Goal: Subscribe to service/newsletter

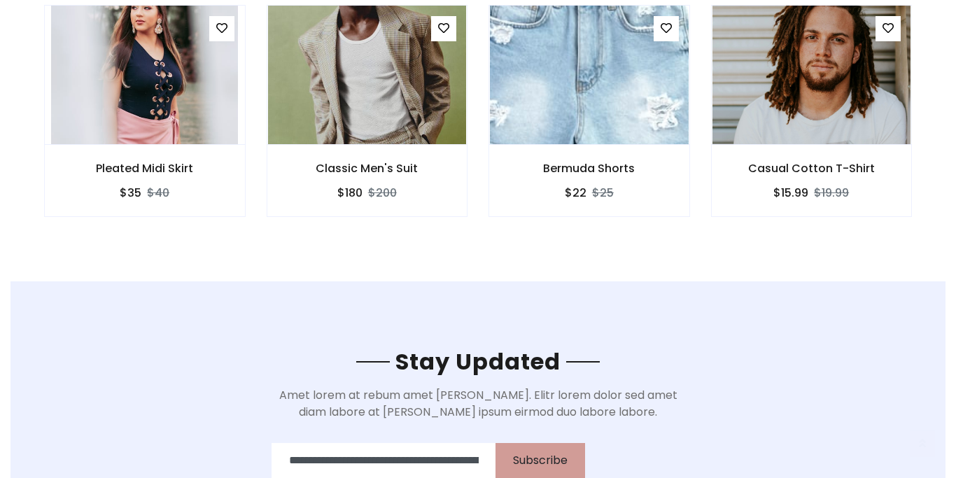
scroll to position [0, 702]
type input "**********"
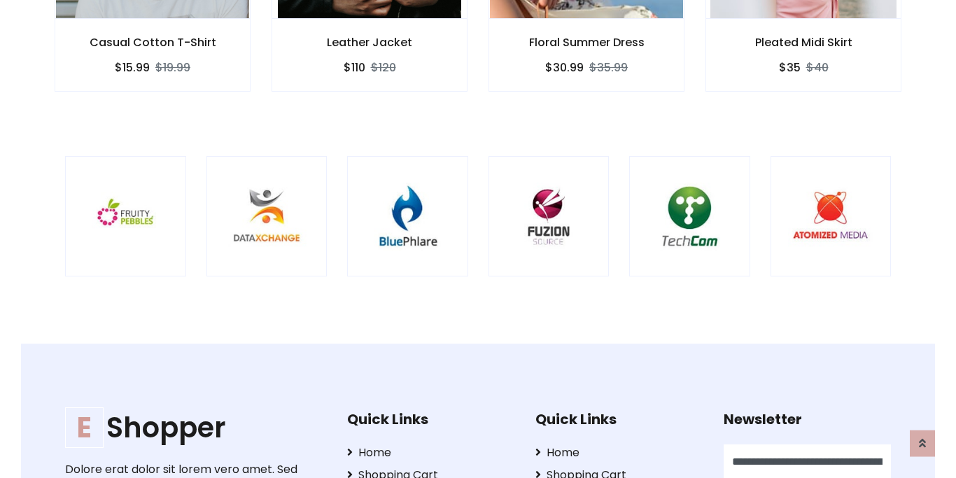
scroll to position [0, 741]
type input "**********"
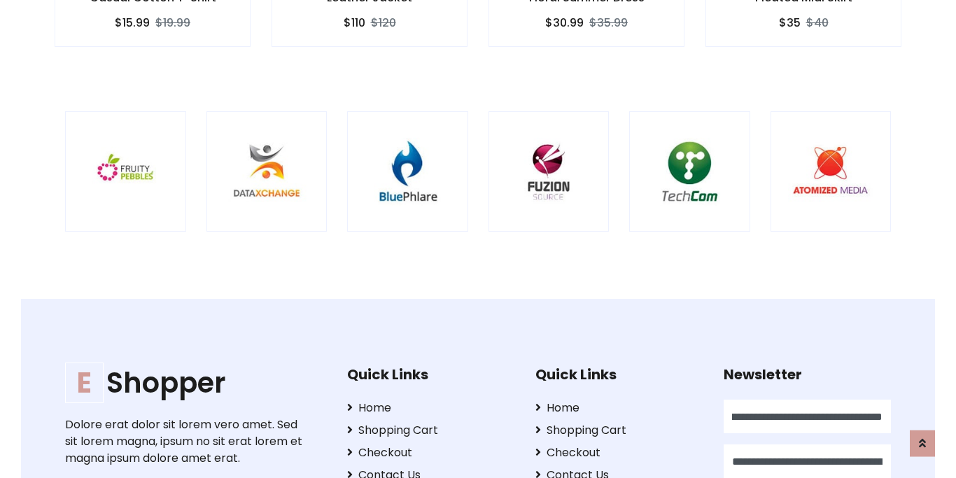
click at [807, 461] on input "**********" at bounding box center [806, 461] width 167 height 34
type input "**********"
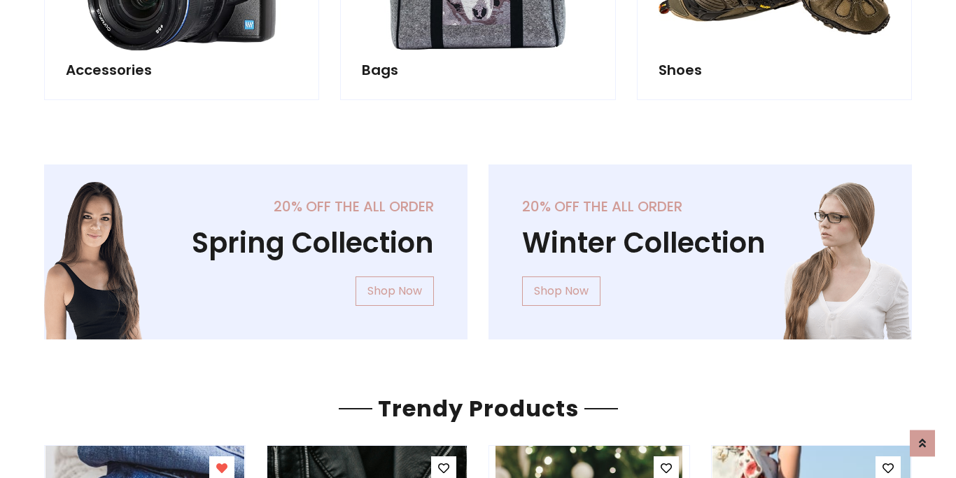
click at [443, 469] on icon at bounding box center [443, 468] width 11 height 11
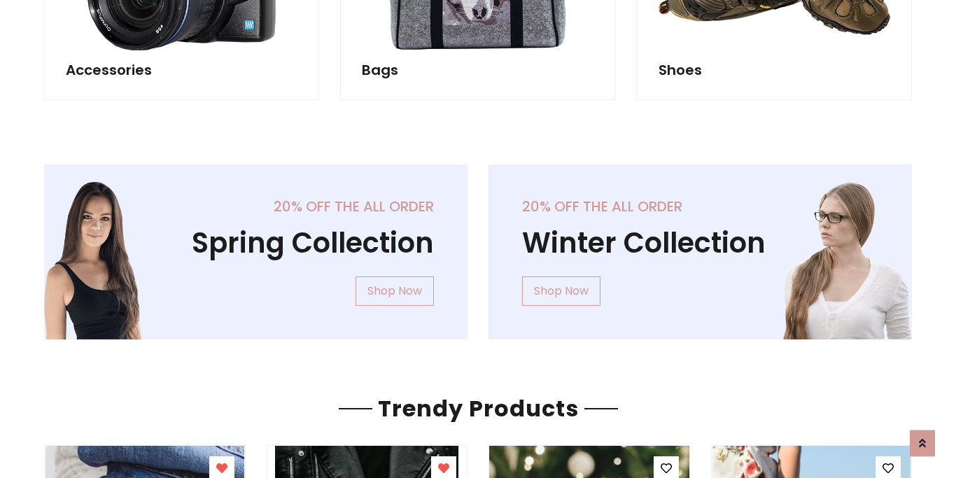
click at [665, 469] on icon at bounding box center [665, 468] width 11 height 11
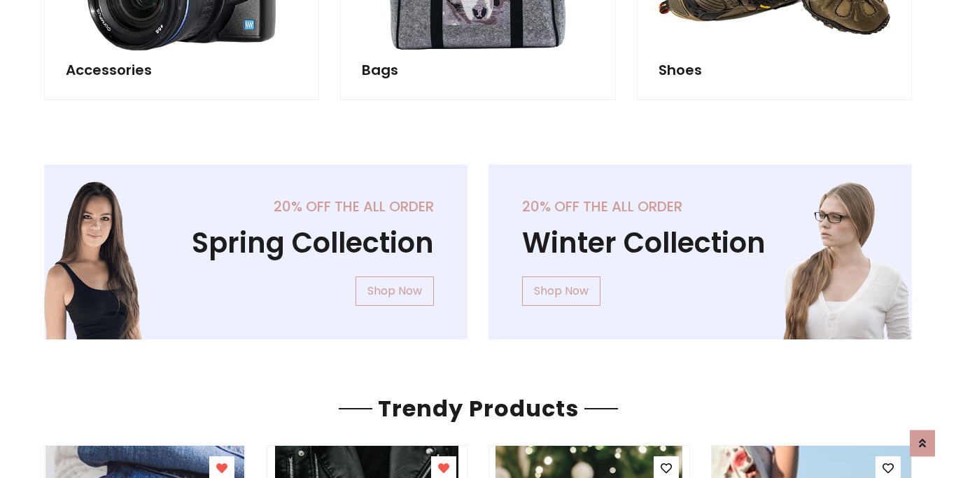
click at [888, 469] on icon at bounding box center [887, 468] width 11 height 11
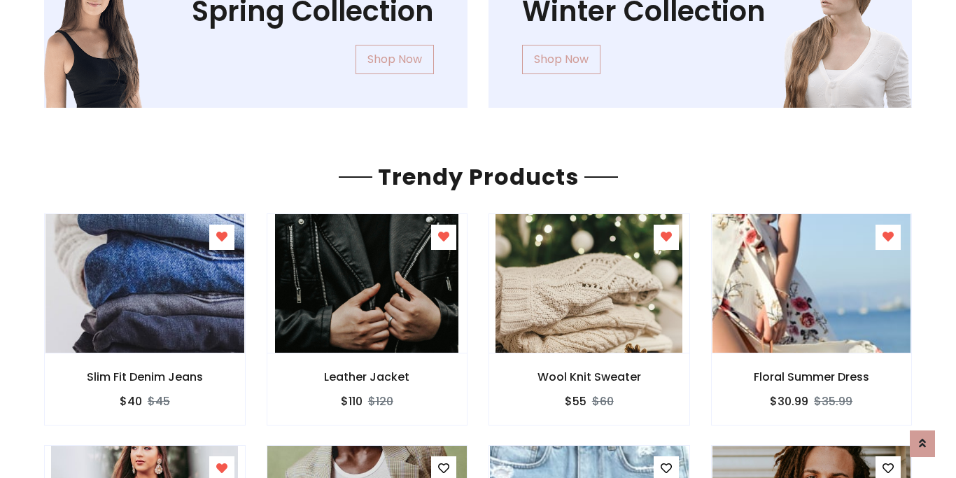
click at [443, 468] on icon at bounding box center [443, 467] width 11 height 11
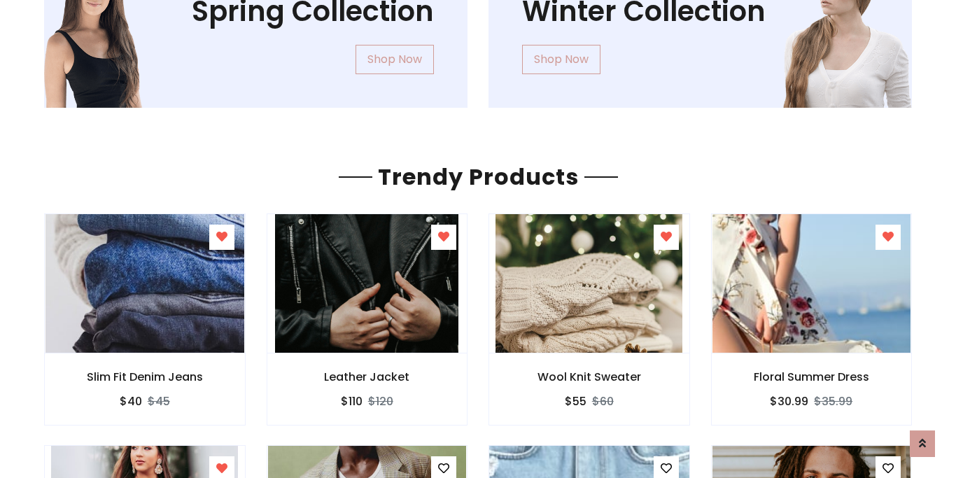
click at [665, 468] on icon at bounding box center [665, 467] width 11 height 11
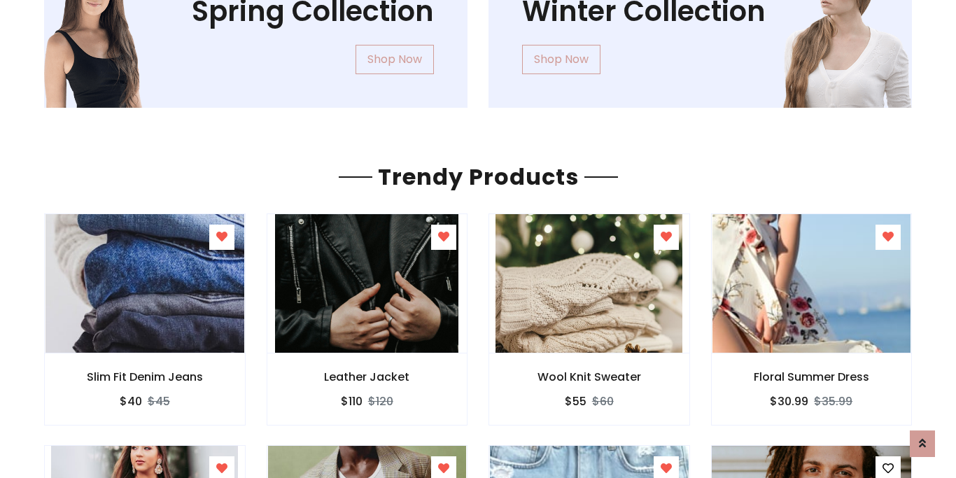
click at [888, 468] on icon at bounding box center [887, 467] width 11 height 11
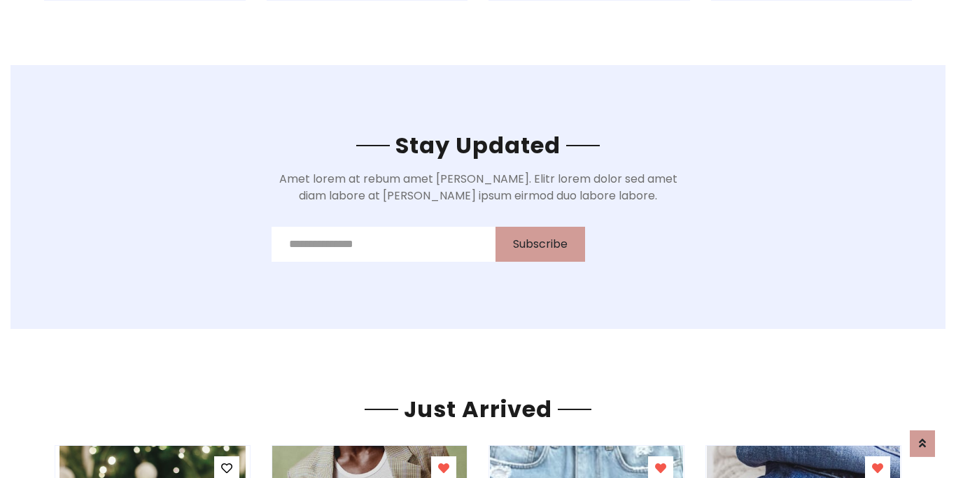
click at [443, 469] on icon at bounding box center [443, 467] width 11 height 11
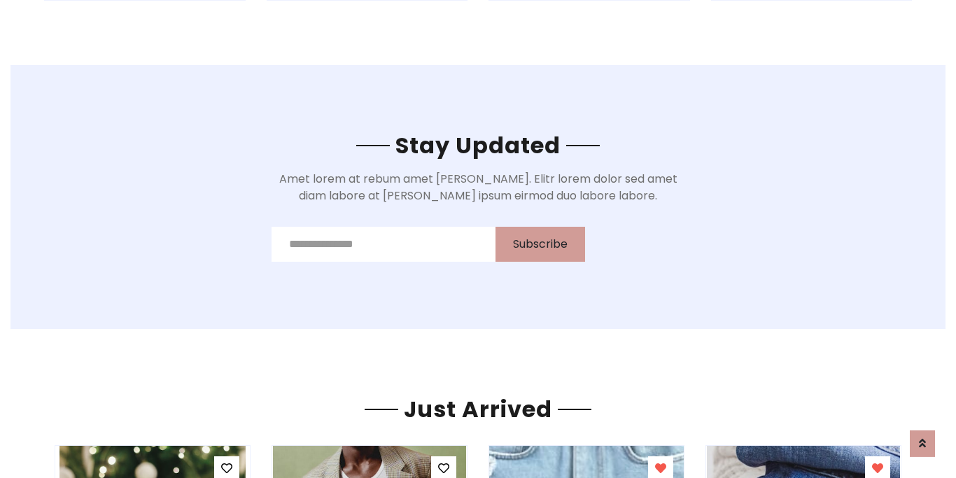
click at [660, 469] on icon at bounding box center [660, 467] width 11 height 11
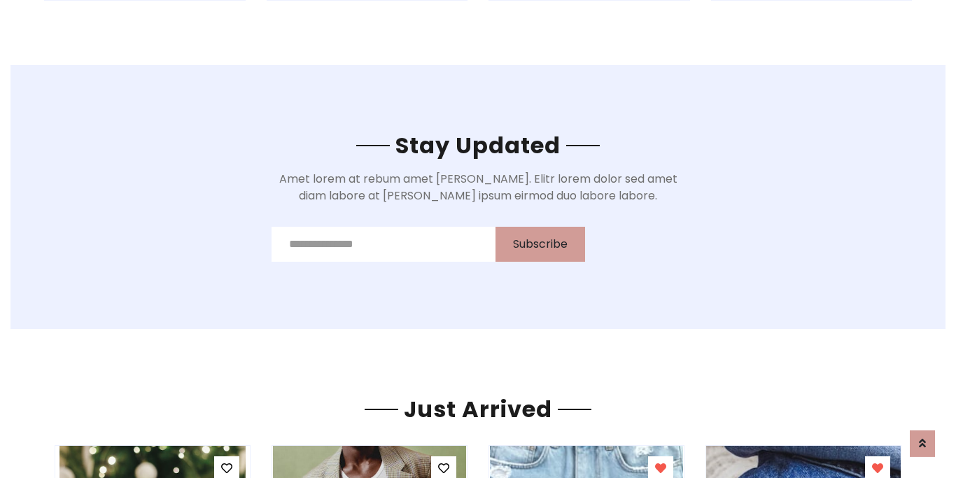
click at [877, 469] on icon at bounding box center [877, 467] width 11 height 11
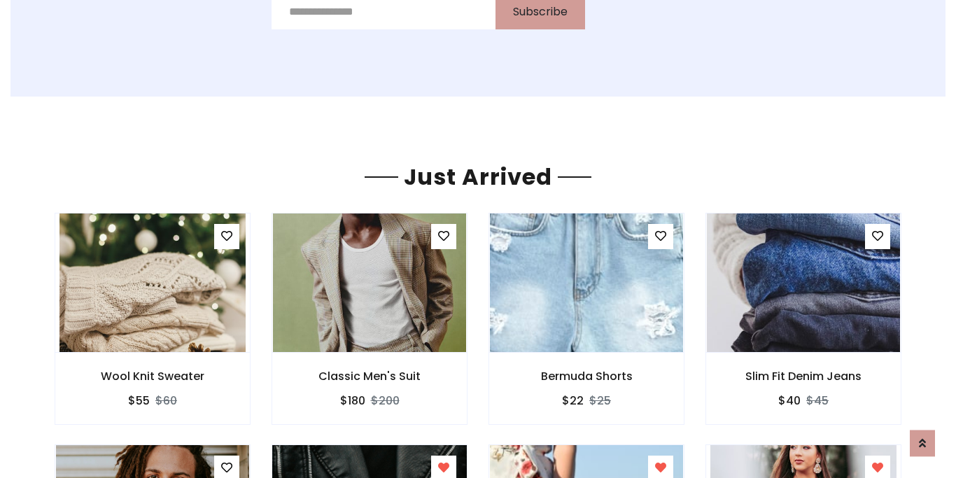
click at [443, 469] on icon at bounding box center [443, 467] width 11 height 11
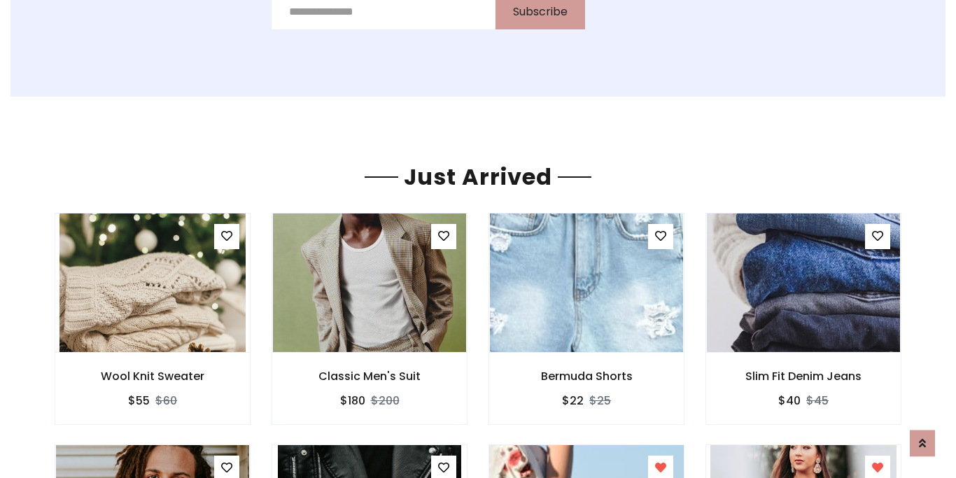
click at [660, 469] on icon at bounding box center [660, 467] width 11 height 11
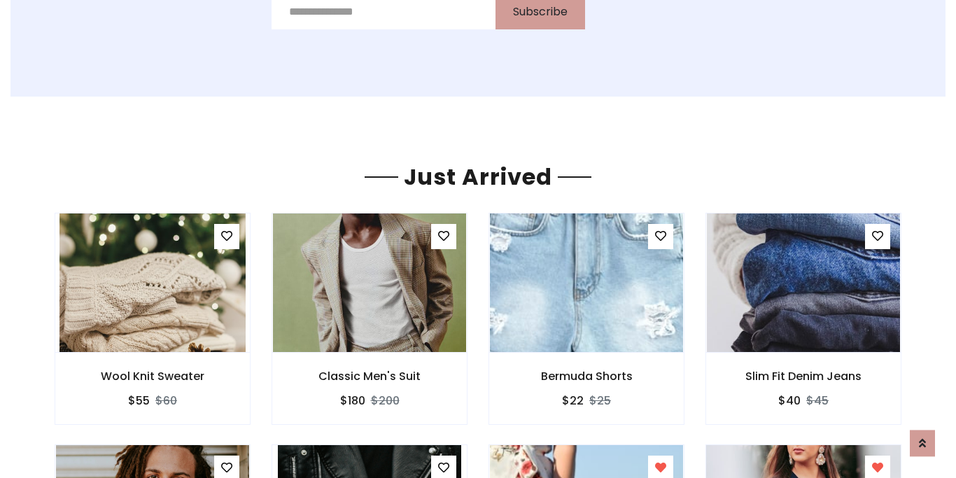
click at [877, 469] on icon at bounding box center [877, 467] width 11 height 11
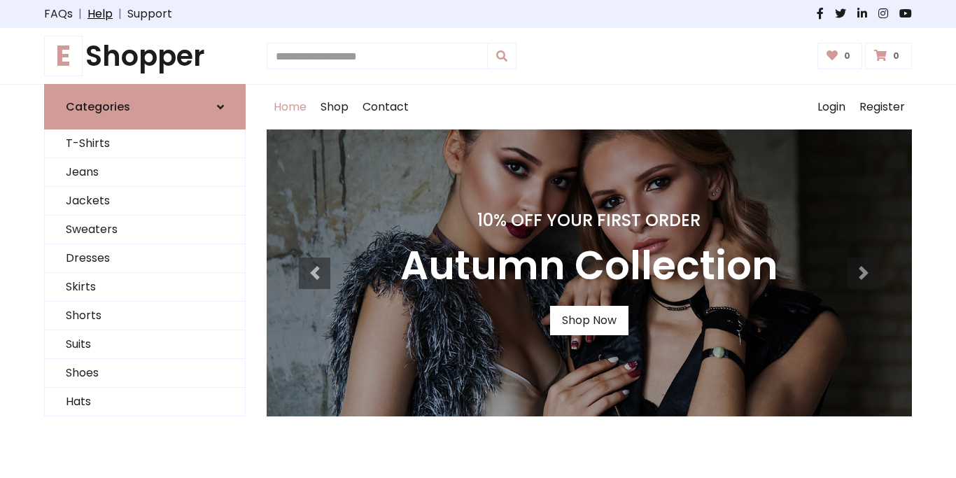
click at [107, 14] on link "Help" at bounding box center [99, 14] width 25 height 17
click at [700, 14] on div at bounding box center [700, 14] width 444 height 17
click at [861, 14] on icon at bounding box center [862, 13] width 10 height 11
click at [376, 56] on input "**********" at bounding box center [377, 56] width 221 height 27
type input "**********"
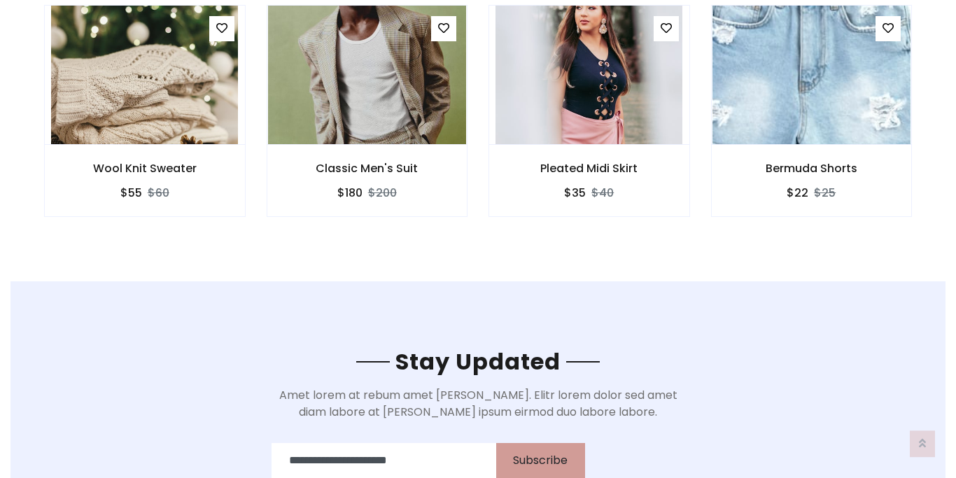
type input "**********"
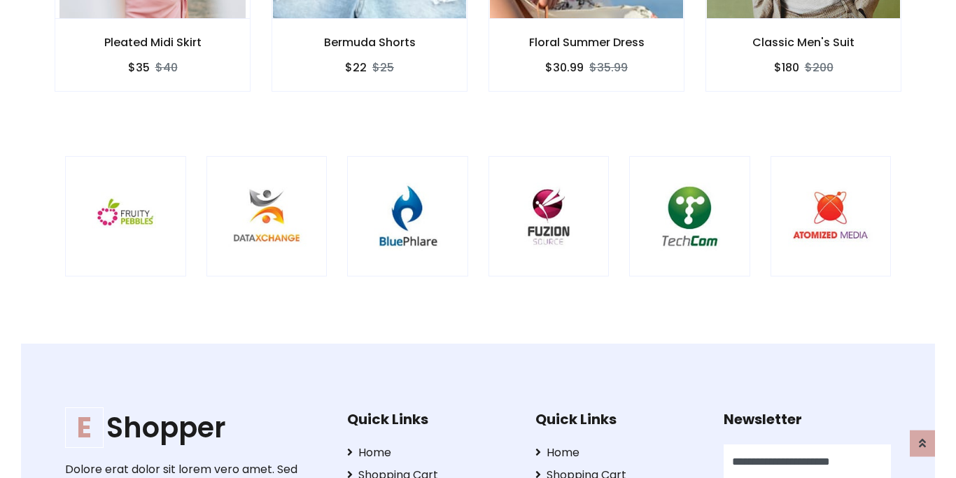
type input "**********"
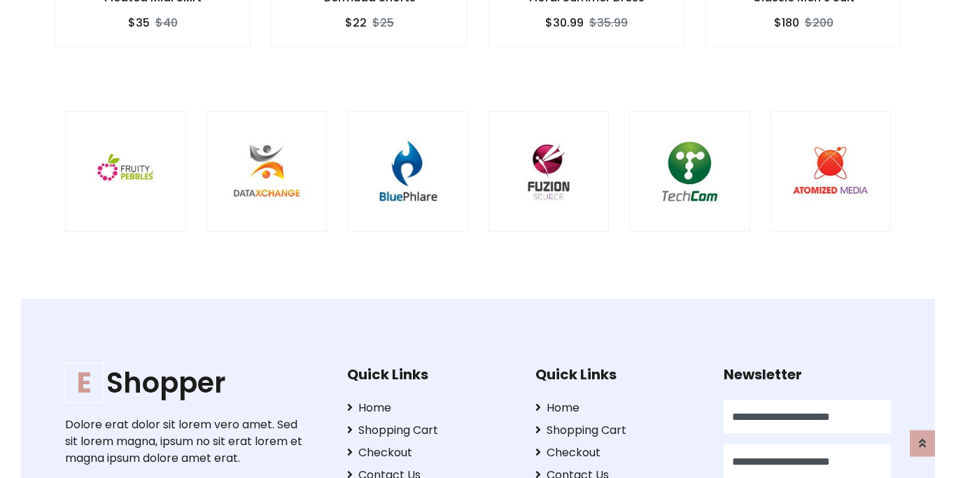
click at [807, 461] on input "**********" at bounding box center [806, 461] width 167 height 34
type input "**********"
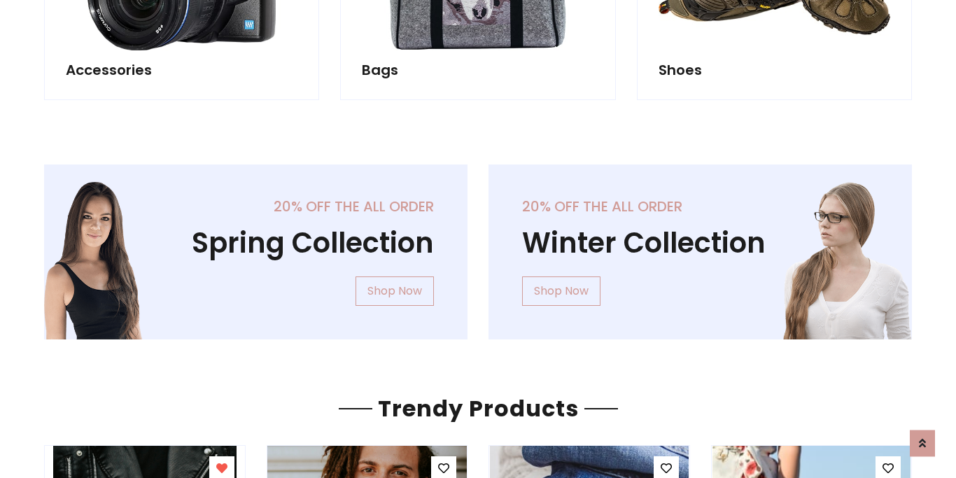
click at [443, 469] on icon at bounding box center [443, 468] width 11 height 11
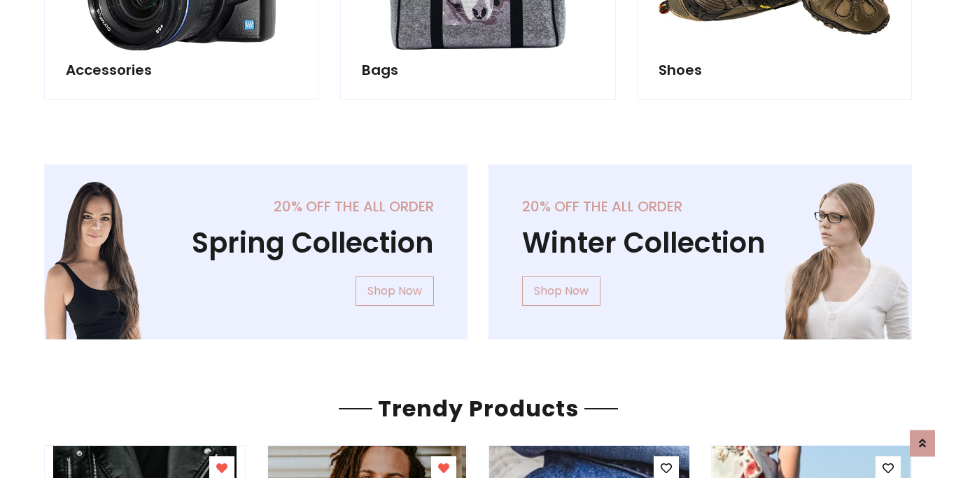
click at [665, 469] on icon at bounding box center [665, 468] width 11 height 11
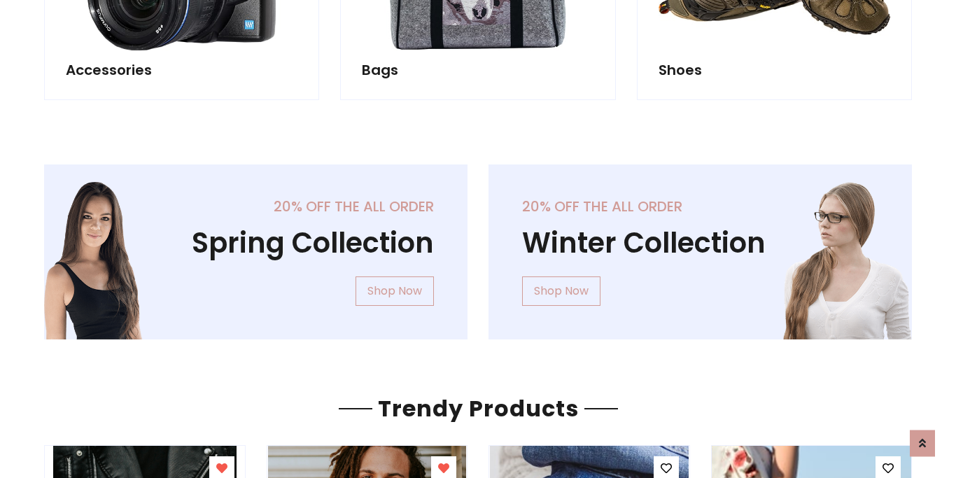
click at [888, 469] on icon at bounding box center [887, 468] width 11 height 11
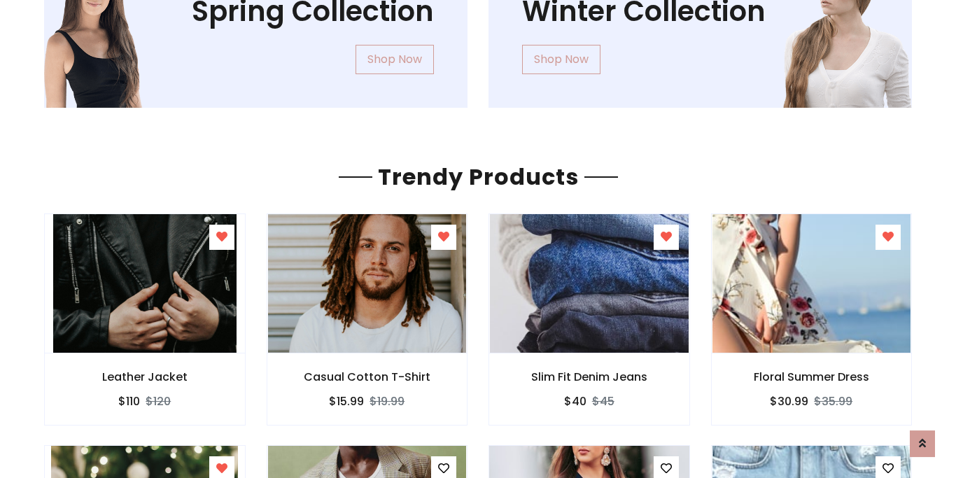
click at [443, 468] on icon at bounding box center [443, 467] width 11 height 11
click at [665, 468] on icon at bounding box center [665, 467] width 11 height 11
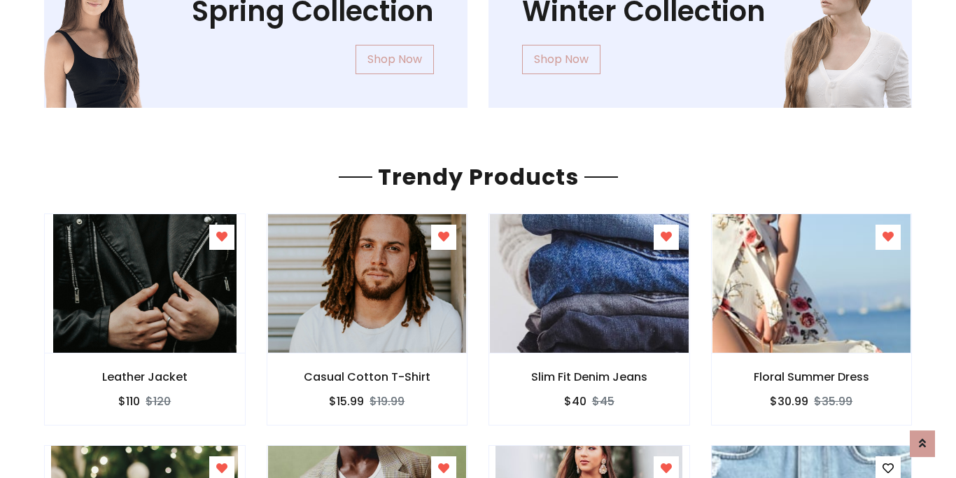
click at [888, 468] on icon at bounding box center [887, 467] width 11 height 11
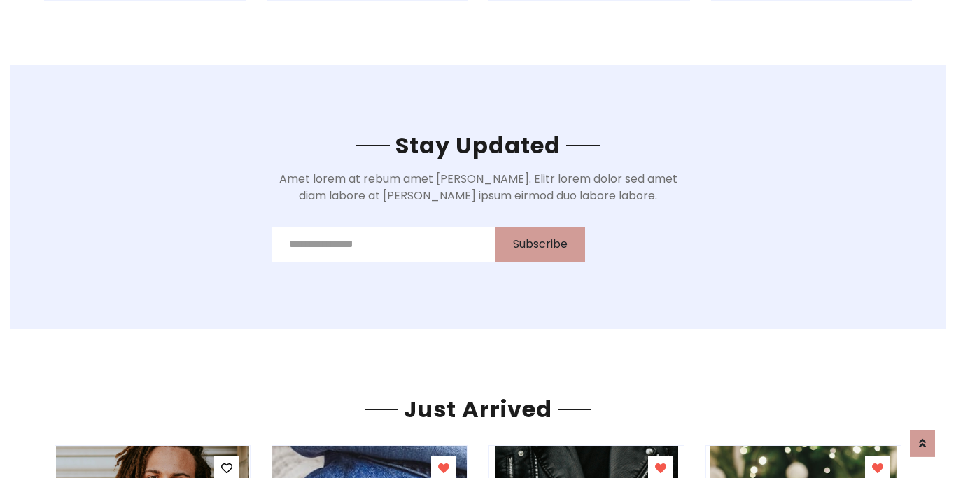
click at [443, 469] on icon at bounding box center [443, 467] width 11 height 11
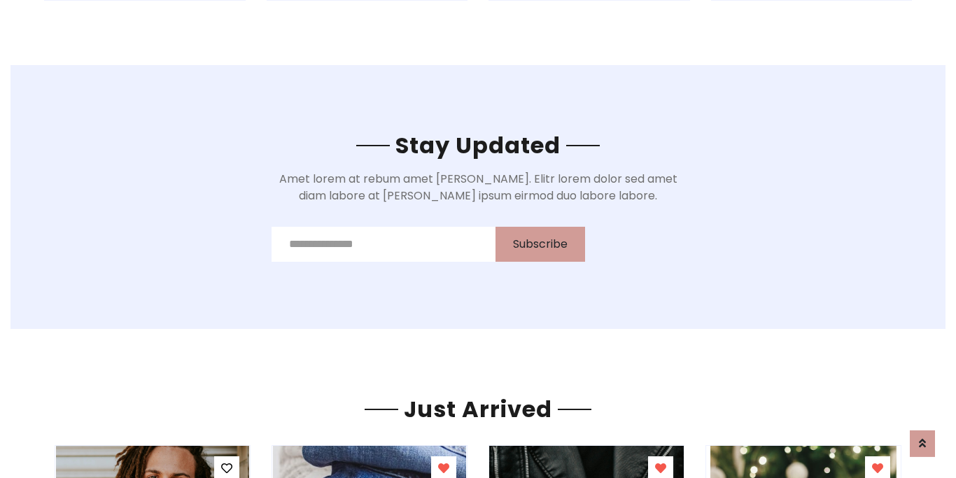
click at [660, 469] on icon at bounding box center [660, 467] width 11 height 11
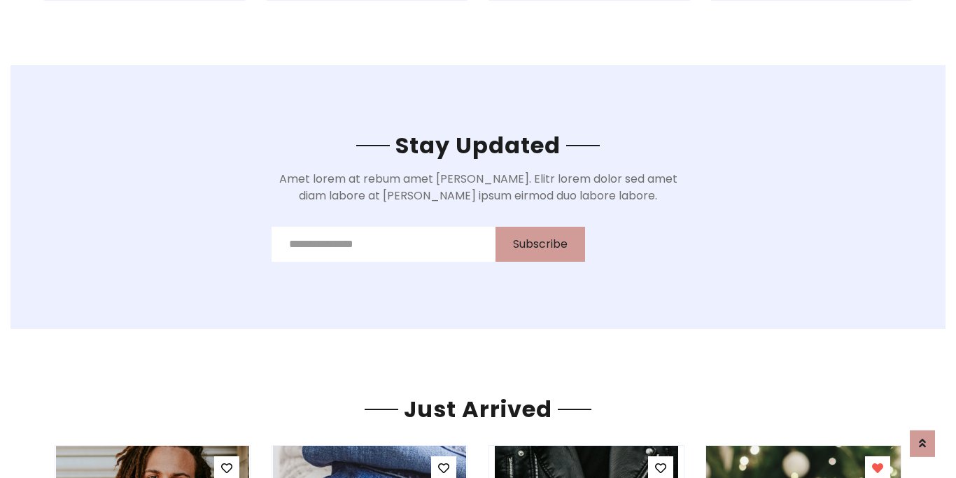
click at [877, 469] on icon at bounding box center [877, 467] width 11 height 11
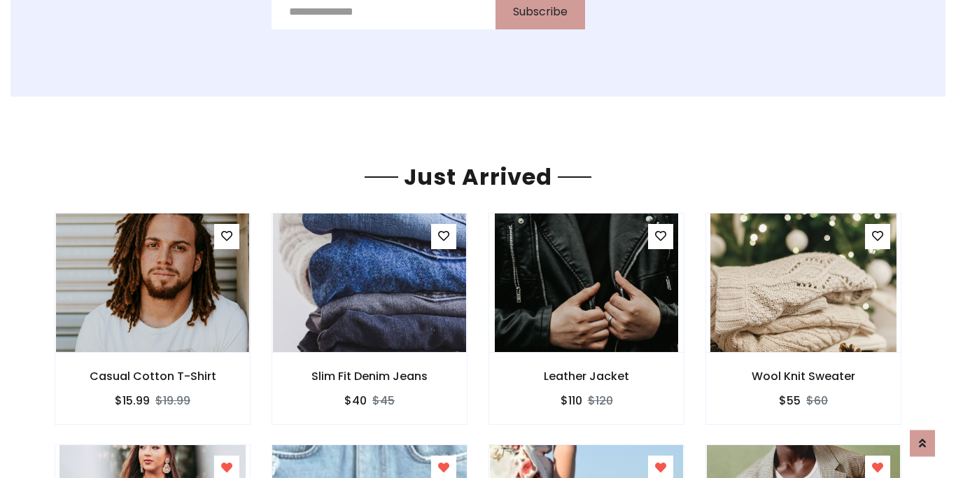
click at [443, 469] on icon at bounding box center [443, 467] width 11 height 11
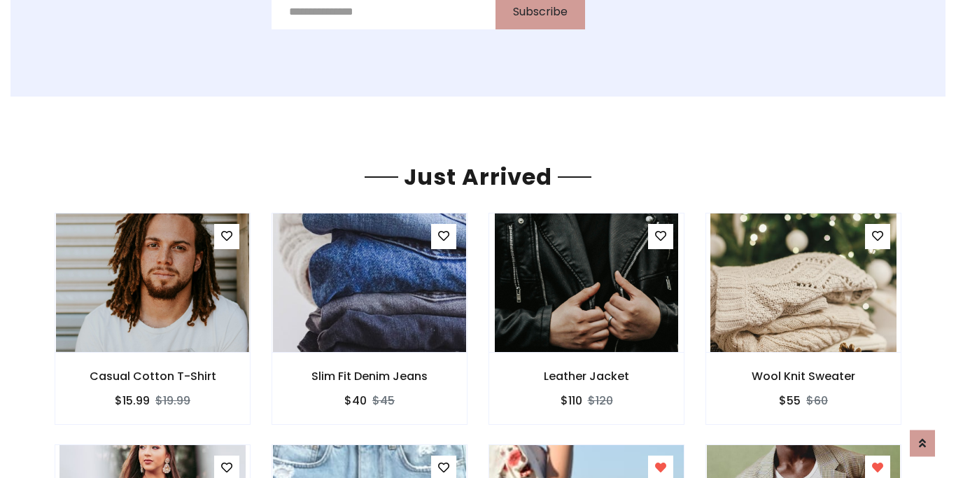
click at [660, 469] on icon at bounding box center [660, 467] width 11 height 11
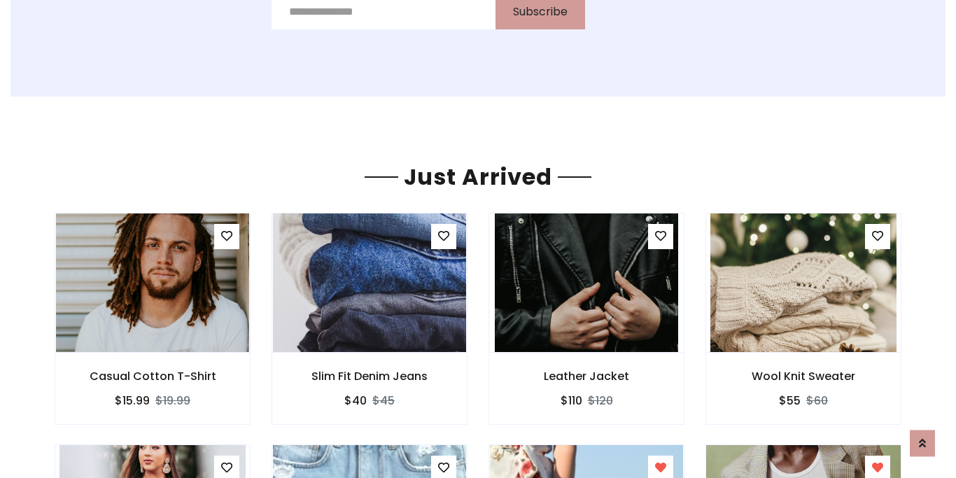
click at [877, 469] on icon at bounding box center [877, 467] width 11 height 11
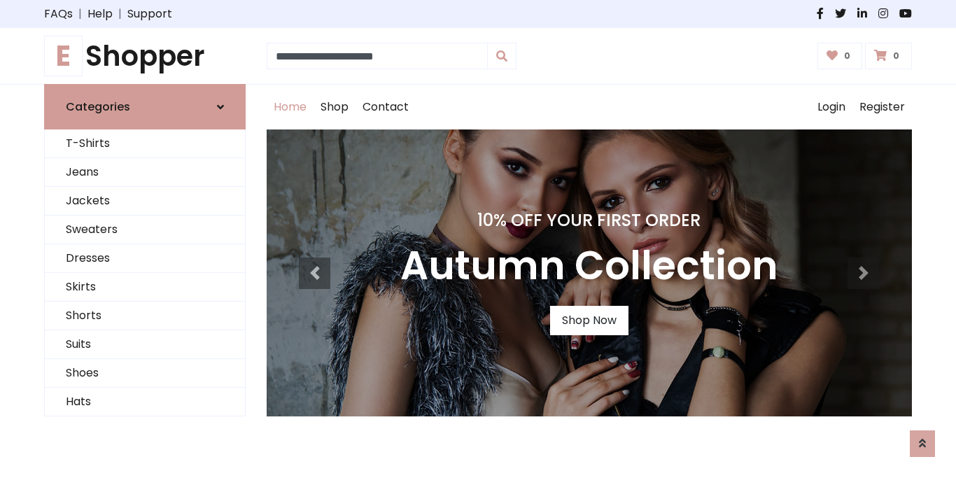
click at [478, 14] on div at bounding box center [700, 14] width 444 height 17
click at [255, 14] on div "FAQs | Help | Support" at bounding box center [256, 14] width 444 height 17
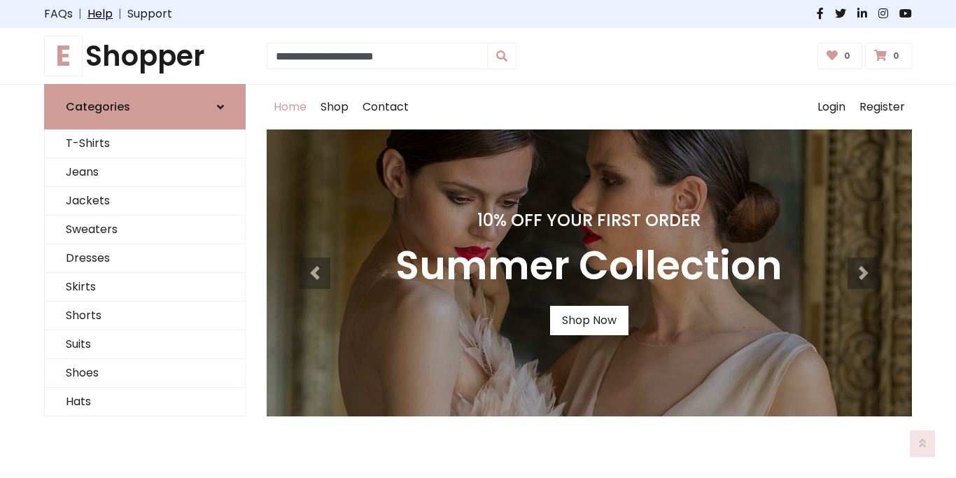
click at [107, 14] on link "Help" at bounding box center [99, 14] width 25 height 17
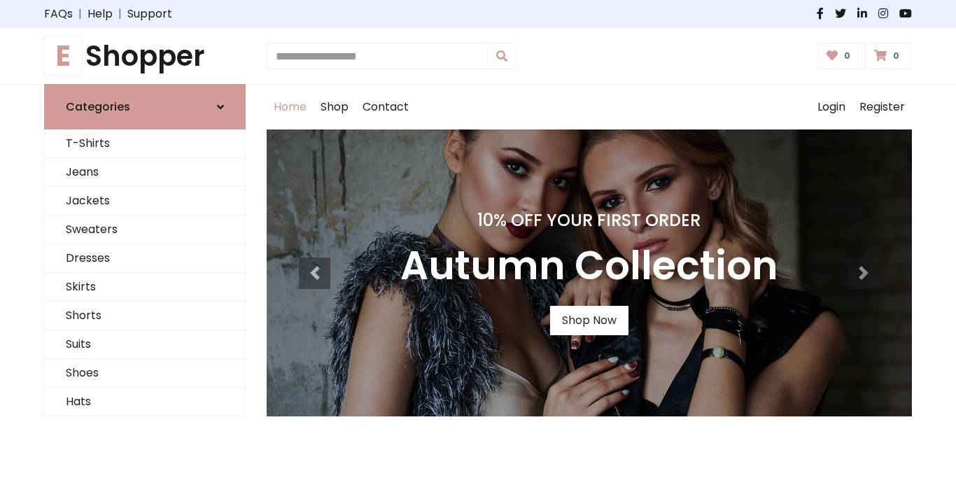
click at [478, 56] on input "text" at bounding box center [377, 56] width 221 height 27
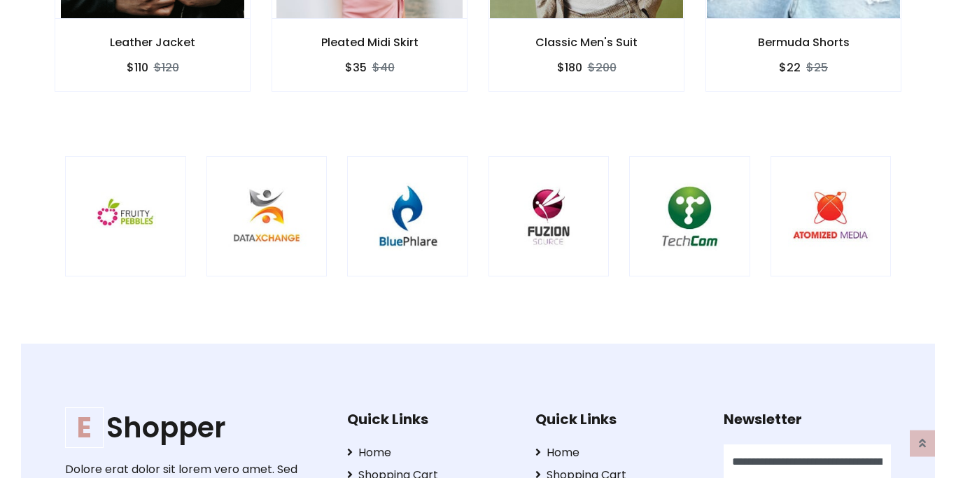
scroll to position [0, 173]
type input "**********"
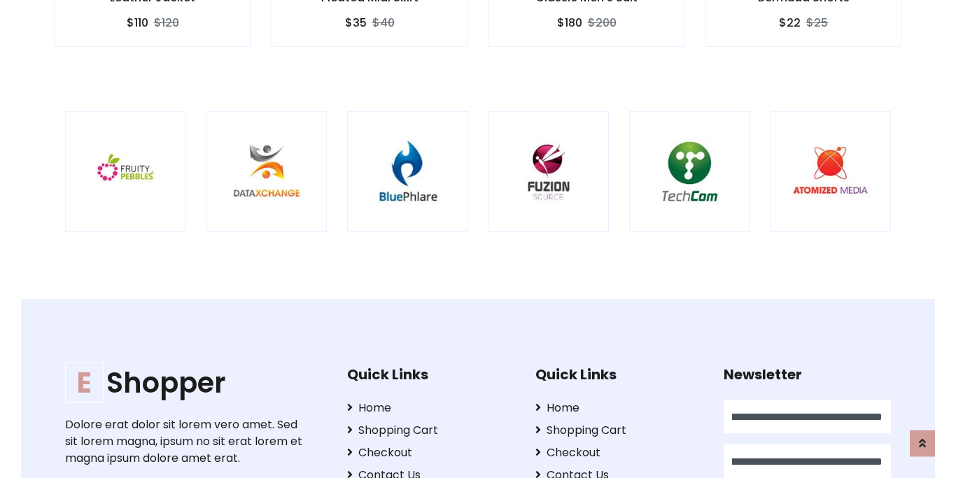
type input "**********"
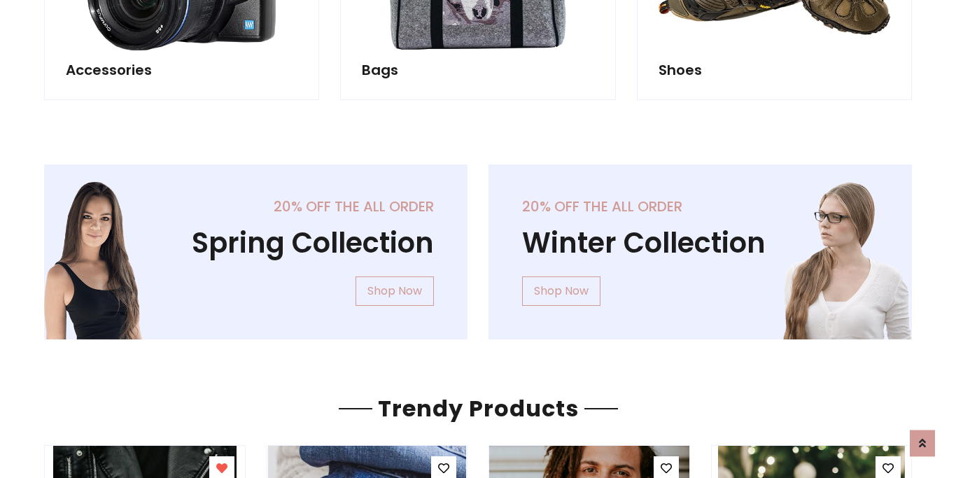
click at [443, 469] on icon at bounding box center [443, 468] width 11 height 11
click at [665, 469] on icon at bounding box center [665, 468] width 11 height 11
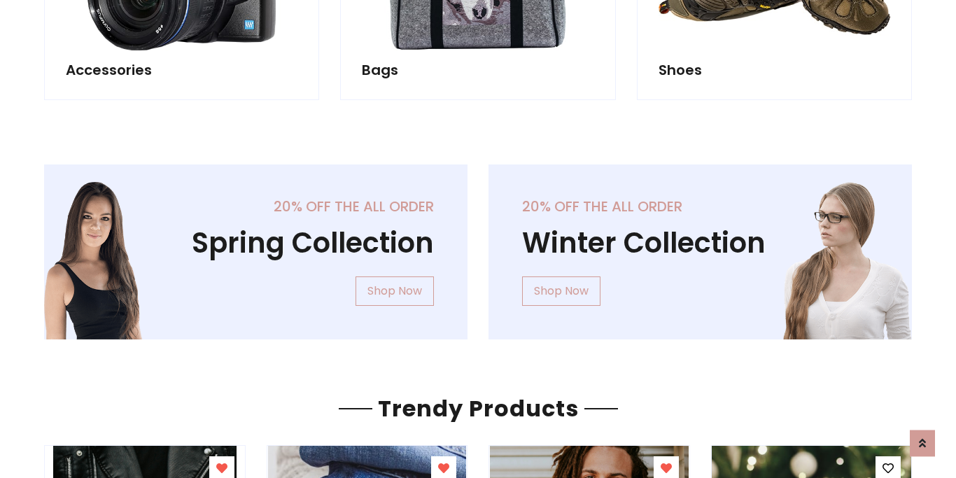
click at [888, 469] on icon at bounding box center [887, 468] width 11 height 11
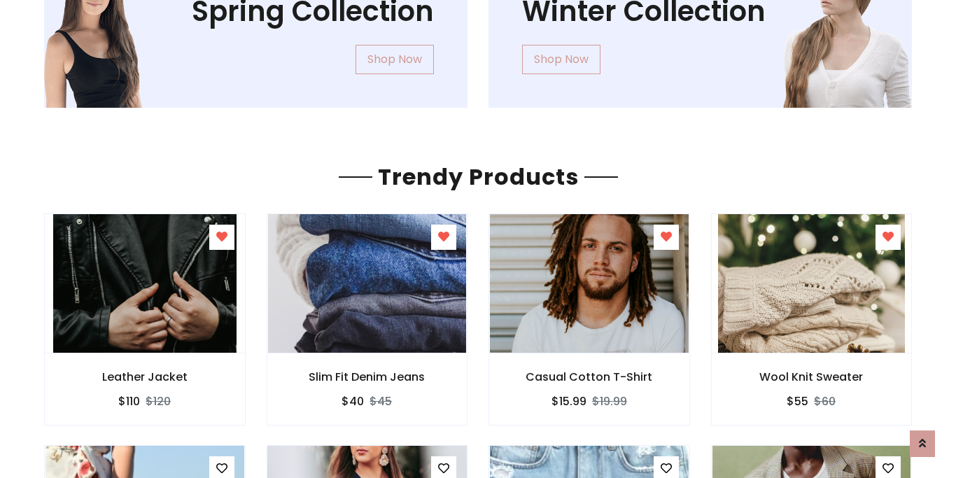
click at [443, 468] on icon at bounding box center [443, 467] width 11 height 11
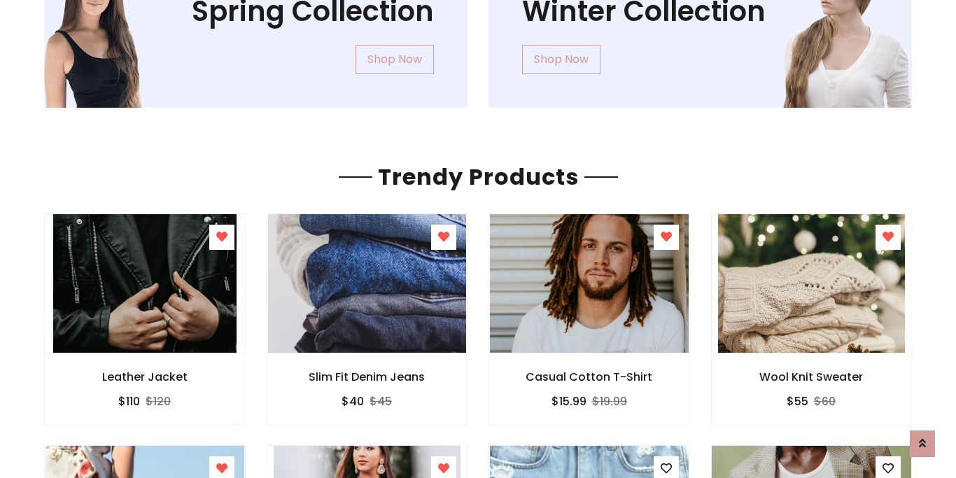
click at [665, 468] on icon at bounding box center [665, 467] width 11 height 11
click at [888, 468] on icon at bounding box center [887, 467] width 11 height 11
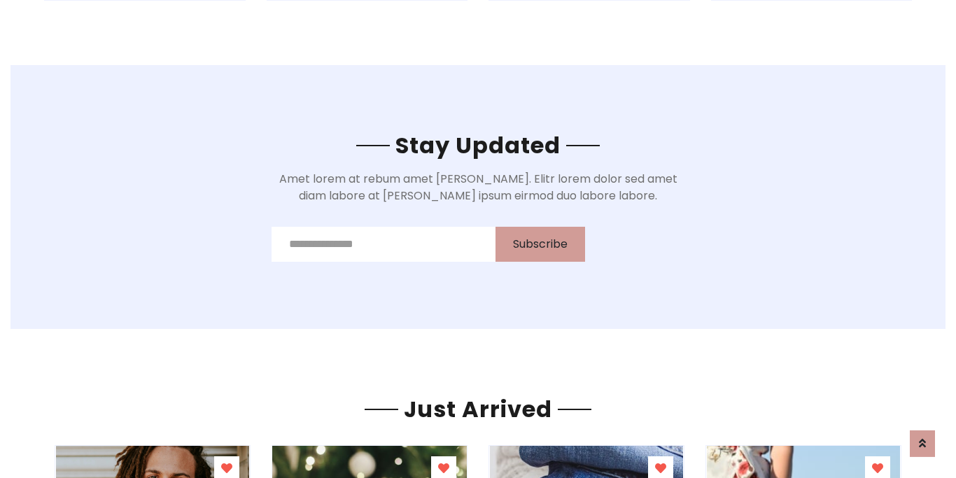
click at [443, 469] on icon at bounding box center [443, 467] width 11 height 11
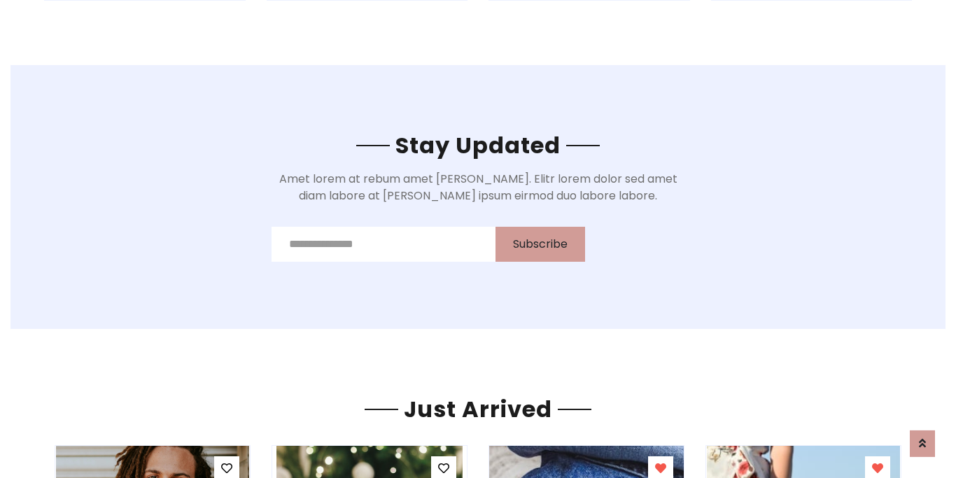
click at [660, 469] on icon at bounding box center [660, 467] width 11 height 11
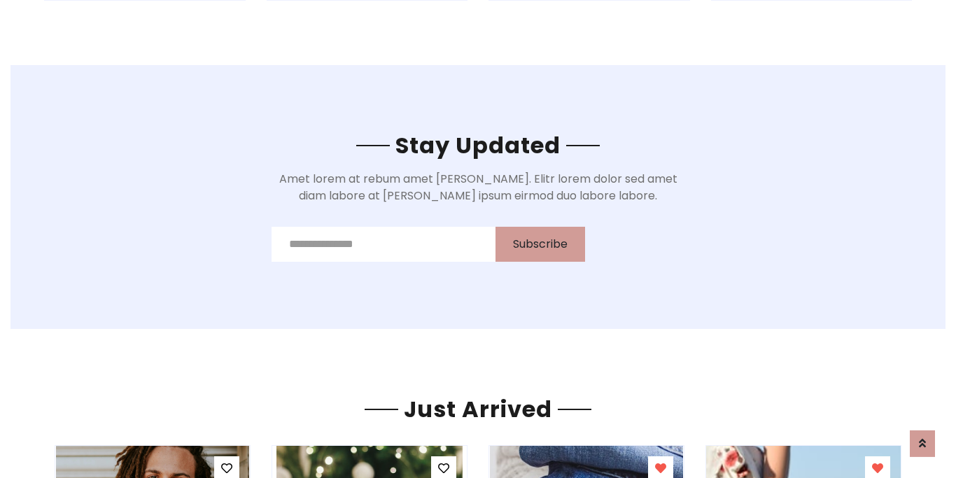
click at [877, 469] on icon at bounding box center [877, 467] width 11 height 11
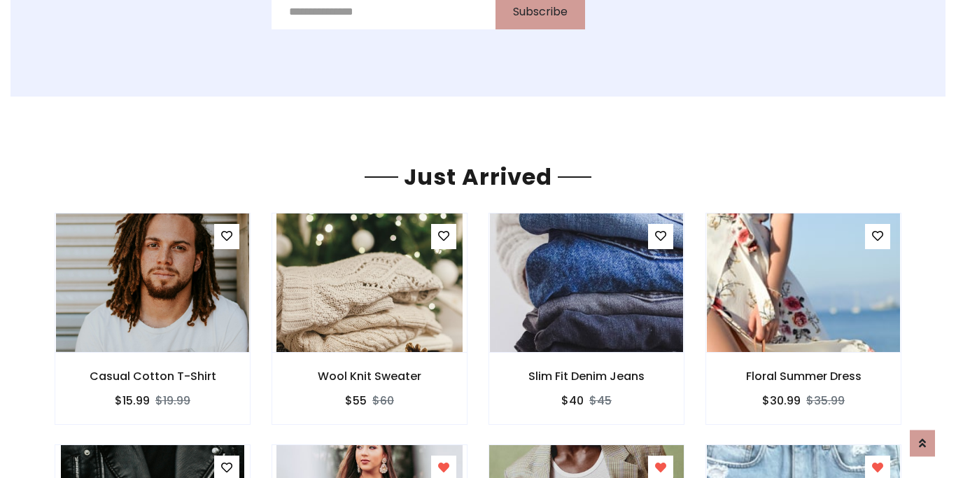
click at [443, 469] on icon at bounding box center [443, 467] width 11 height 11
click at [660, 469] on icon at bounding box center [660, 467] width 11 height 11
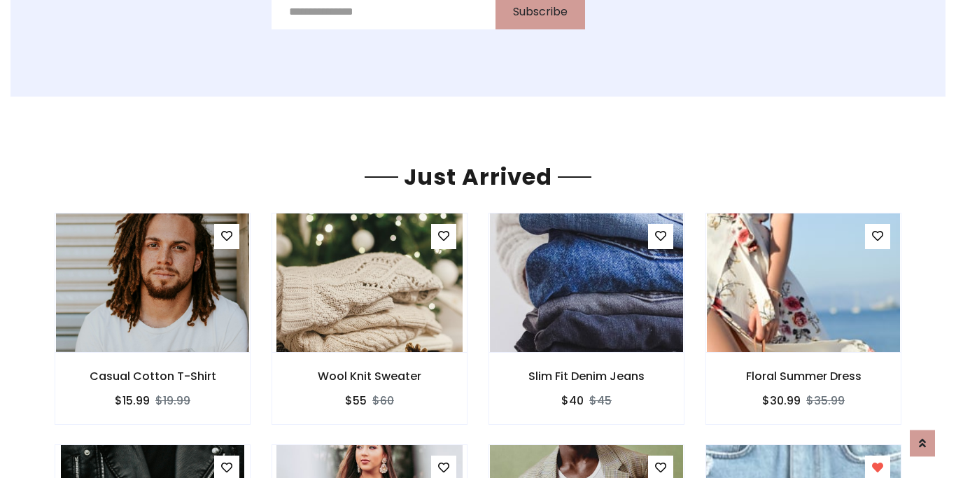
click at [877, 469] on icon at bounding box center [877, 467] width 11 height 11
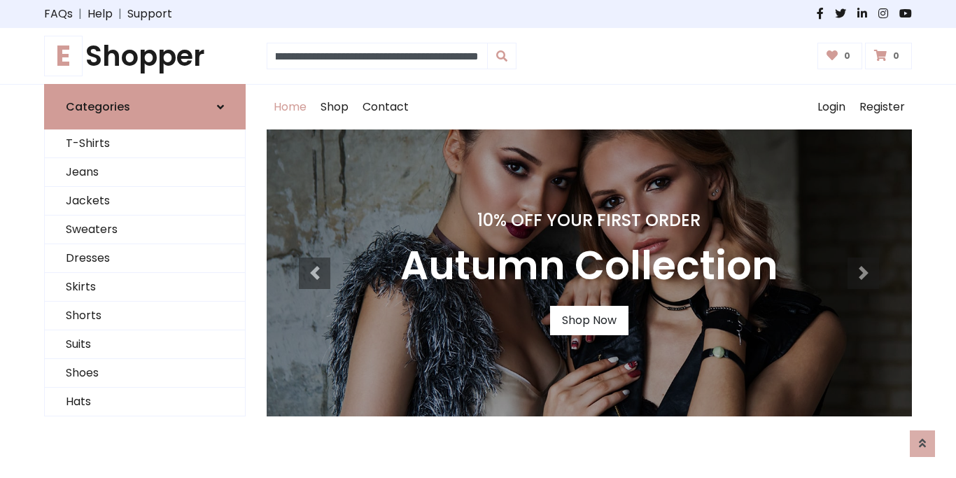
click at [478, 14] on div at bounding box center [700, 14] width 444 height 17
click at [255, 14] on div "FAQs | Help | Support" at bounding box center [256, 14] width 444 height 17
click at [107, 14] on link "Help" at bounding box center [99, 14] width 25 height 17
